Goal: Book appointment/travel/reservation

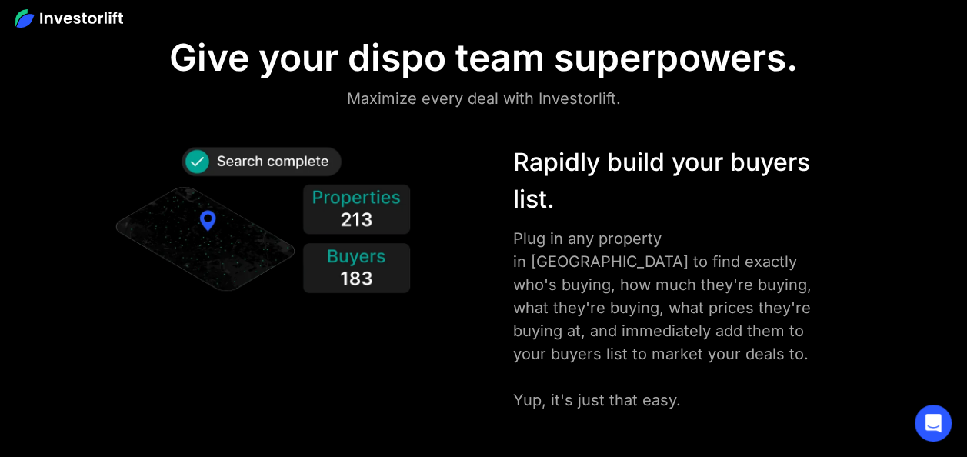
scroll to position [1678, 0]
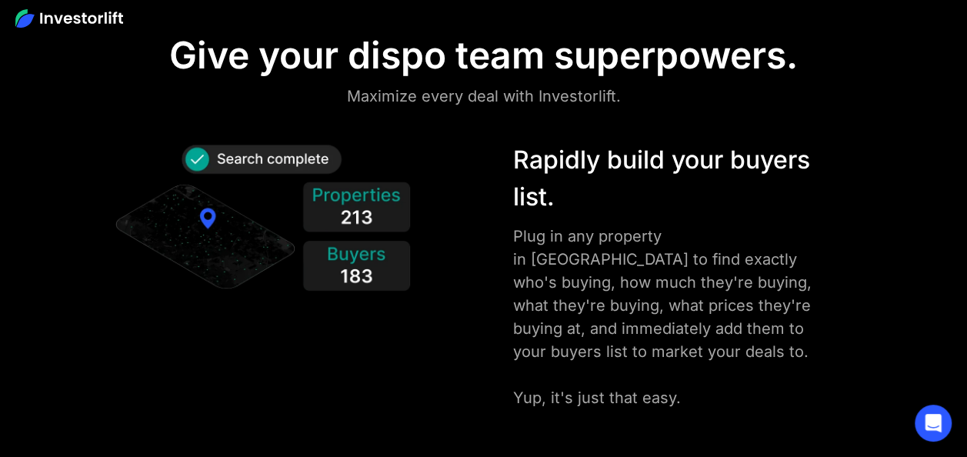
click at [924, 15] on div at bounding box center [483, 17] width 967 height 35
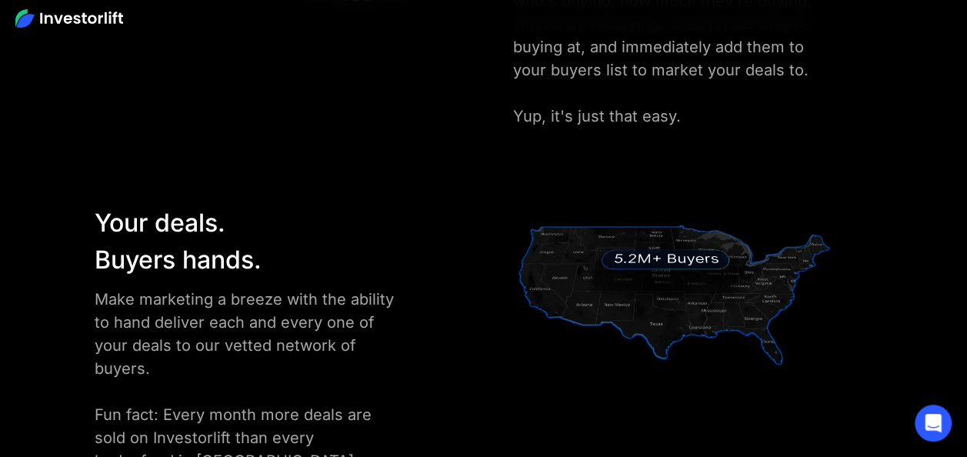
scroll to position [1958, 0]
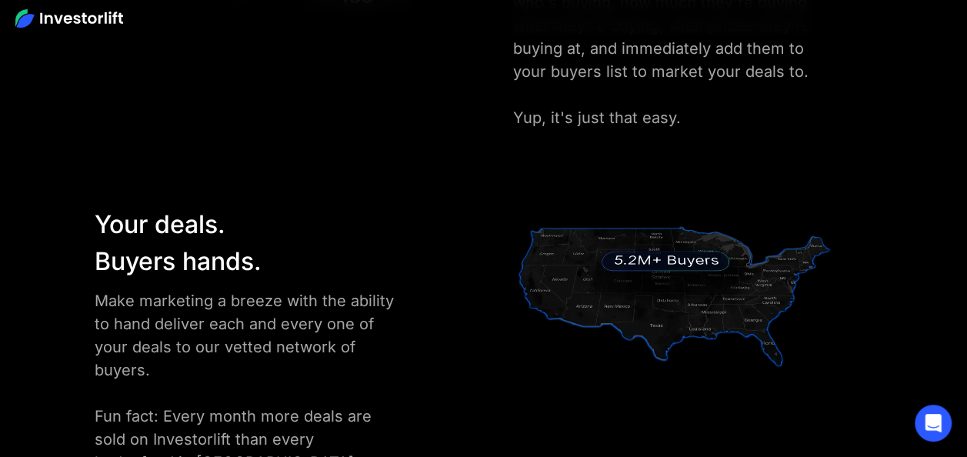
click at [924, 15] on div at bounding box center [483, 17] width 967 height 35
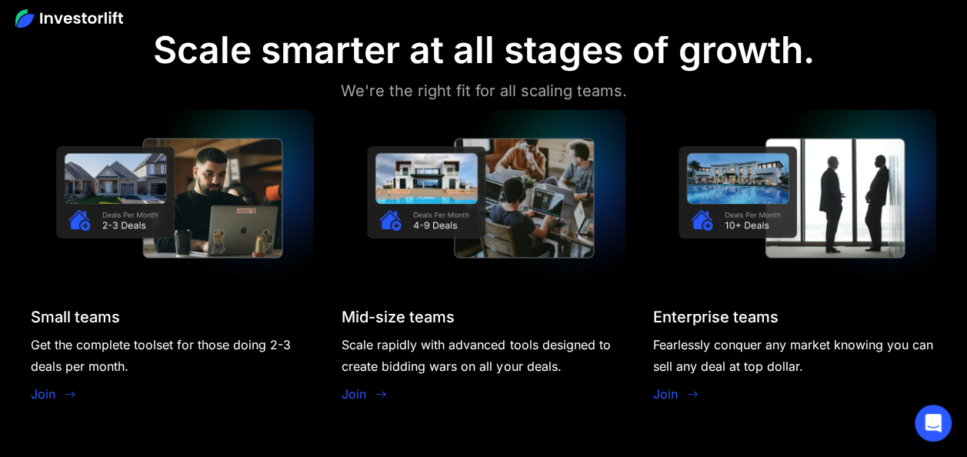
scroll to position [1227, 0]
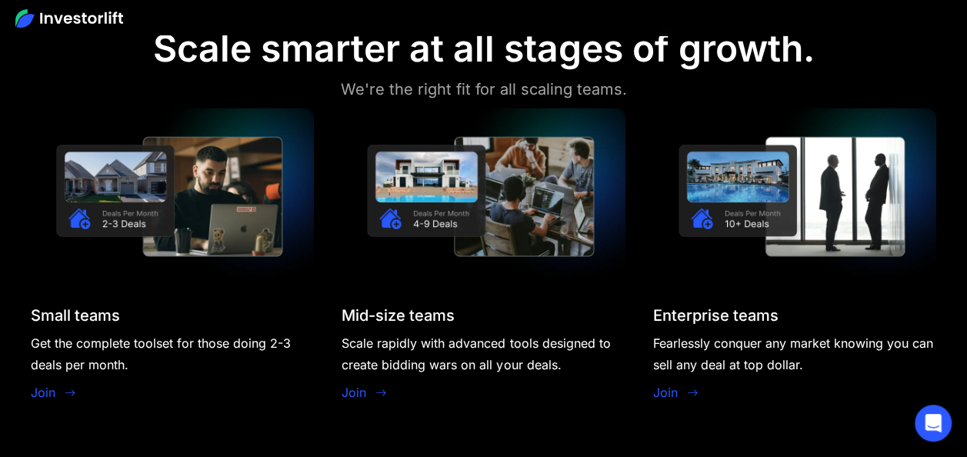
click at [46, 398] on link "Join" at bounding box center [43, 391] width 25 height 18
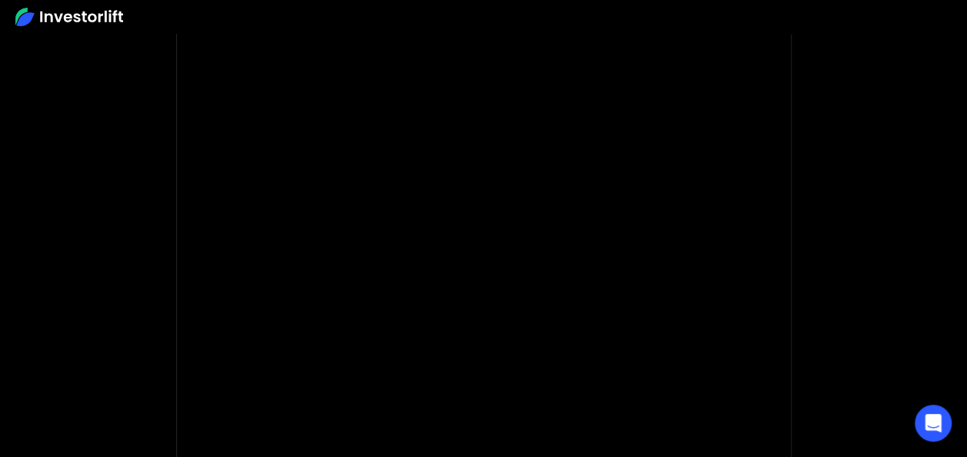
scroll to position [129, 0]
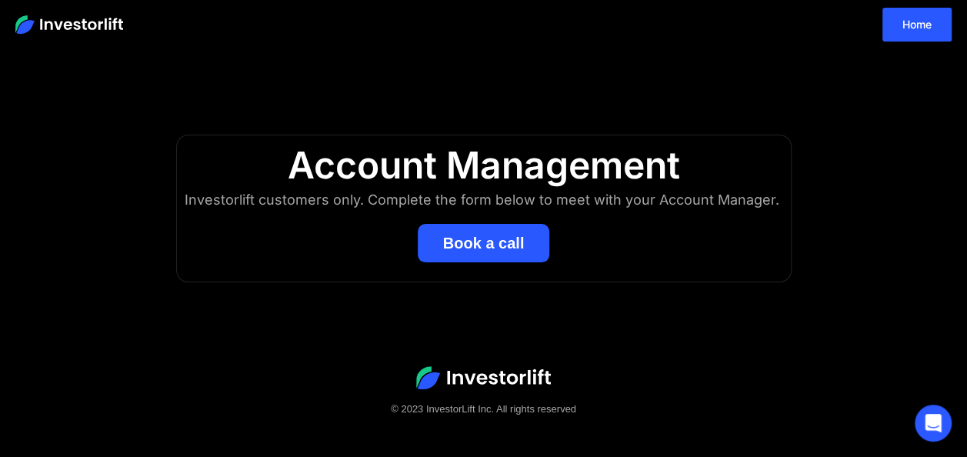
click at [654, 12] on div "Home" at bounding box center [483, 24] width 967 height 49
